Goal: Navigation & Orientation: Find specific page/section

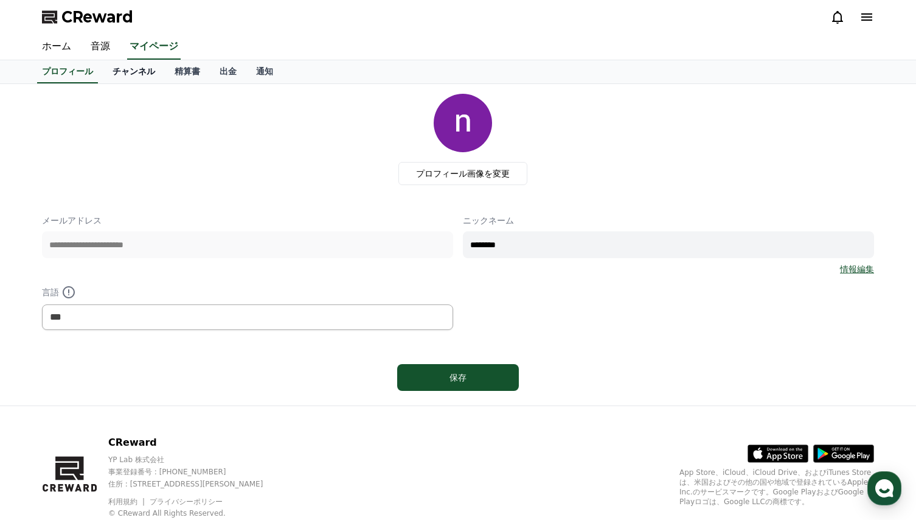
click at [124, 70] on link "チャンネル" at bounding box center [134, 71] width 62 height 23
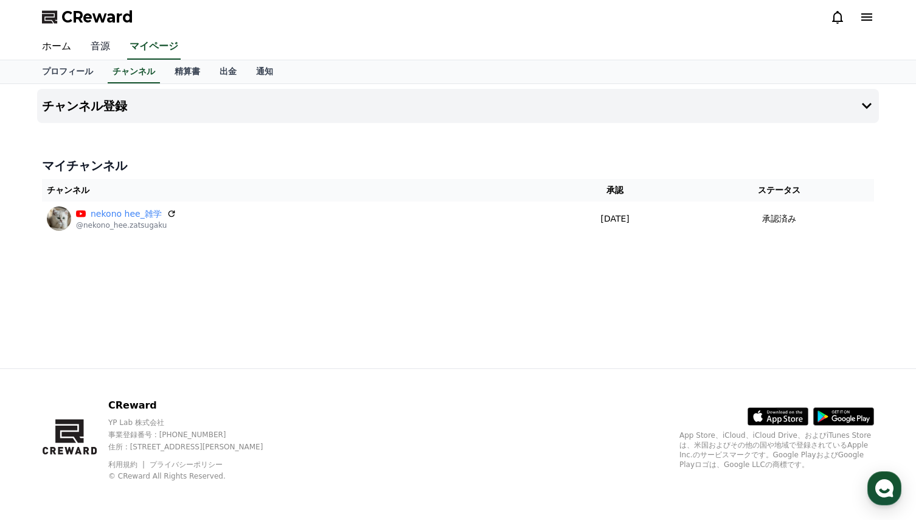
click at [94, 48] on link "音源" at bounding box center [100, 47] width 39 height 26
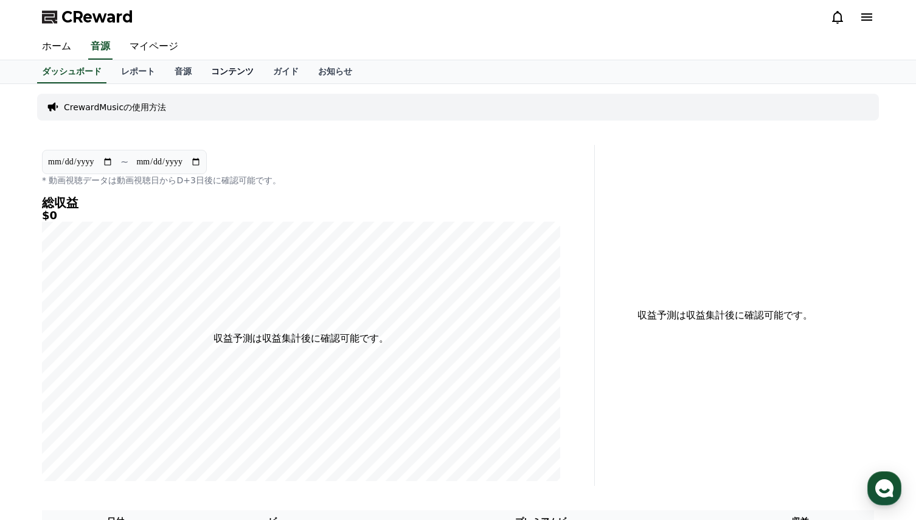
click at [202, 70] on link "コンテンツ" at bounding box center [232, 71] width 62 height 23
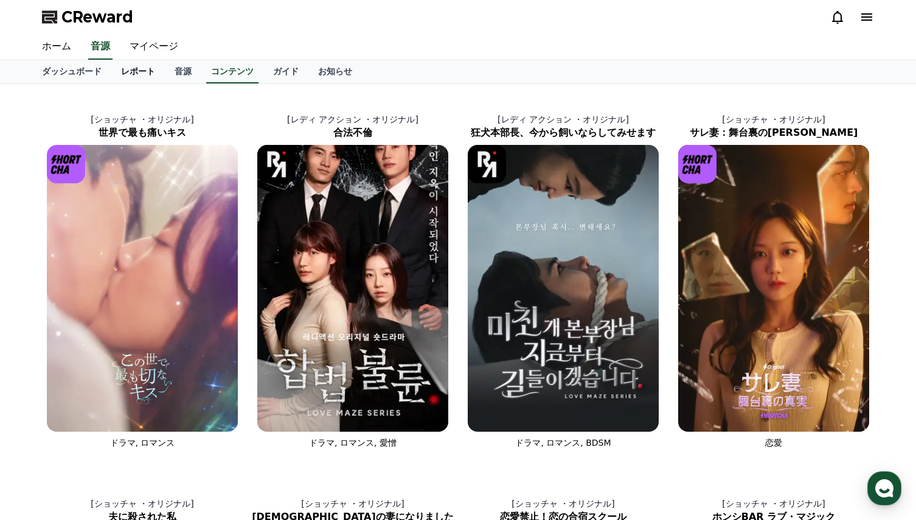
click at [119, 71] on link "レポート" at bounding box center [138, 71] width 54 height 23
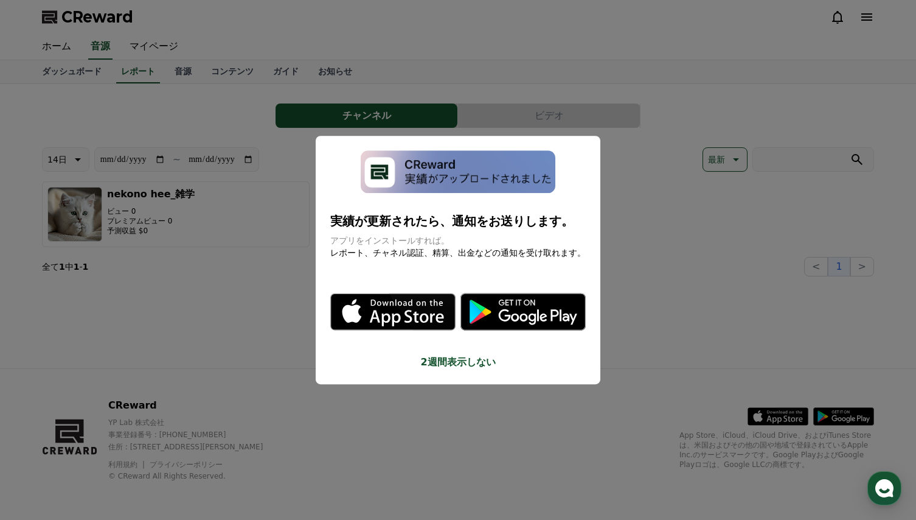
click at [210, 339] on button "close modal" at bounding box center [458, 260] width 916 height 520
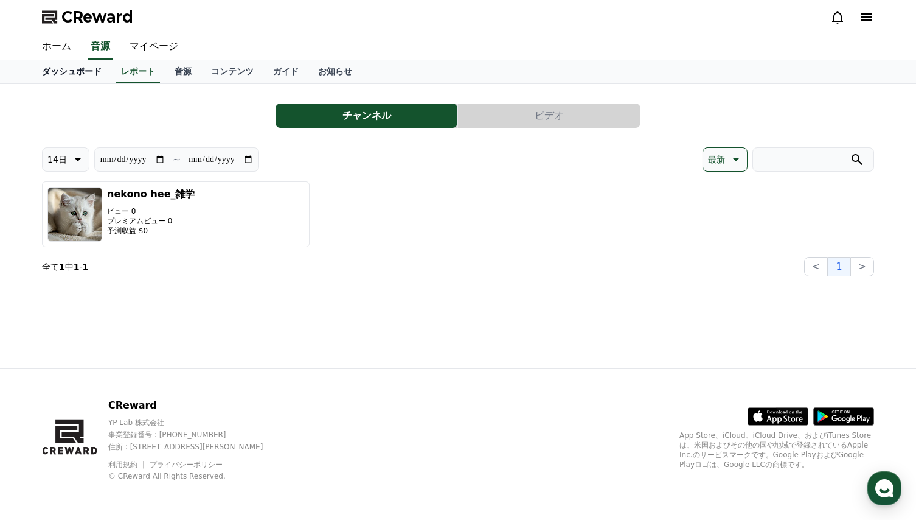
click at [44, 73] on link "ダッシュボード" at bounding box center [71, 71] width 79 height 23
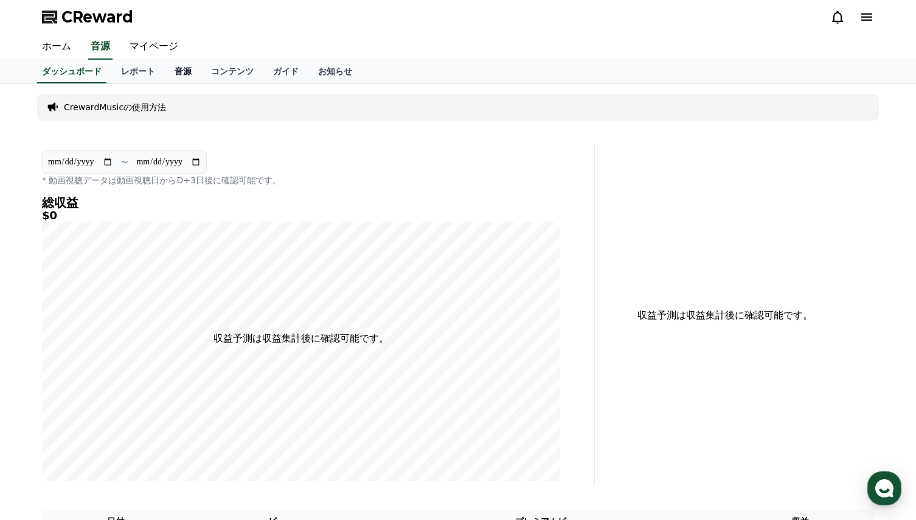
click at [165, 70] on link "音源" at bounding box center [183, 71] width 37 height 23
